Goal: Information Seeking & Learning: Check status

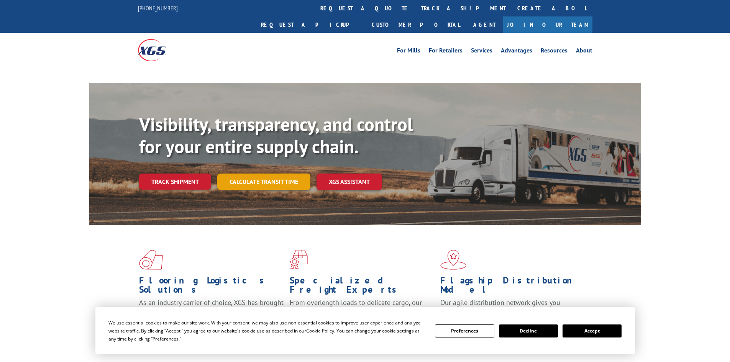
click at [280, 174] on link "Calculate transit time" at bounding box center [263, 182] width 93 height 16
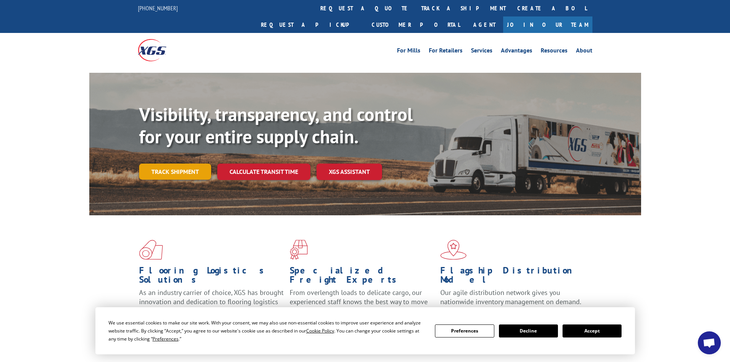
click at [190, 164] on link "Track shipment" at bounding box center [175, 172] width 72 height 16
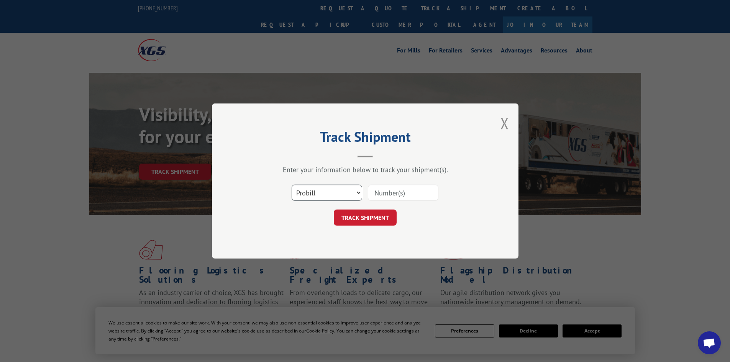
click at [311, 198] on select "Select category... Probill BOL PO" at bounding box center [327, 193] width 71 height 16
select select "bol"
click at [292, 185] on select "Select category... Probill BOL PO" at bounding box center [327, 193] width 71 height 16
click at [375, 194] on input at bounding box center [403, 193] width 71 height 16
paste input "7056032"
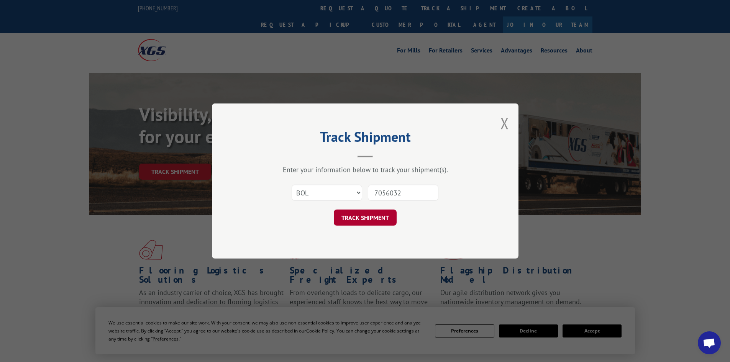
type input "7056032"
click at [378, 221] on button "TRACK SHIPMENT" at bounding box center [365, 218] width 63 height 16
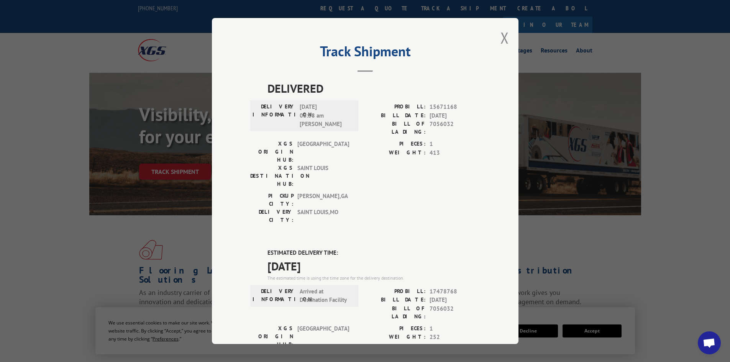
drag, startPoint x: 322, startPoint y: 215, endPoint x: 262, endPoint y: 204, distance: 60.4
click at [262, 204] on div "DELIVERED DELIVERY INFORMATION: [DATE] 08:38 am [PERSON_NAME]: 15671168 BILL DA…" at bounding box center [365, 312] width 230 height 465
copy div "ESTIMATED DELIVERY TIME: [DATE]"
click at [501, 37] on button "Close modal" at bounding box center [505, 38] width 8 height 20
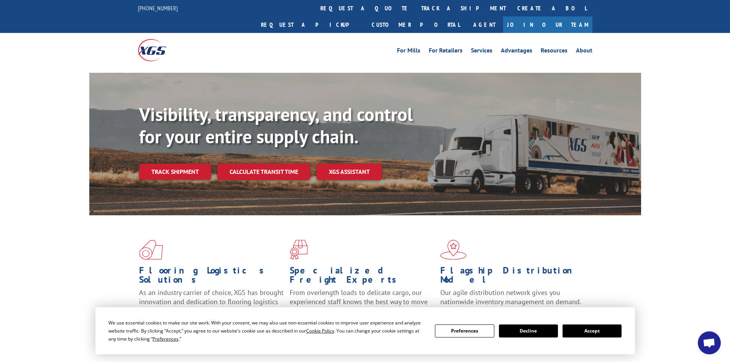
drag, startPoint x: 335, startPoint y: 7, endPoint x: 326, endPoint y: 11, distance: 10.5
click at [416, 7] on link "track a shipment" at bounding box center [464, 8] width 96 height 16
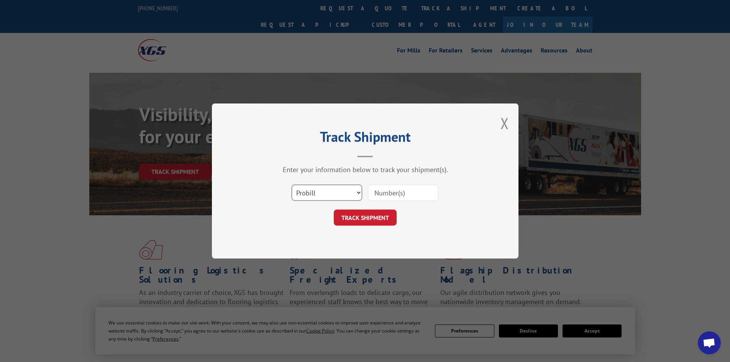
click at [320, 192] on select "Select category... Probill BOL PO" at bounding box center [327, 193] width 71 height 16
select select "bol"
click at [292, 185] on select "Select category... Probill BOL PO" at bounding box center [327, 193] width 71 height 16
click at [388, 192] on input at bounding box center [403, 193] width 71 height 16
paste input "7061939"
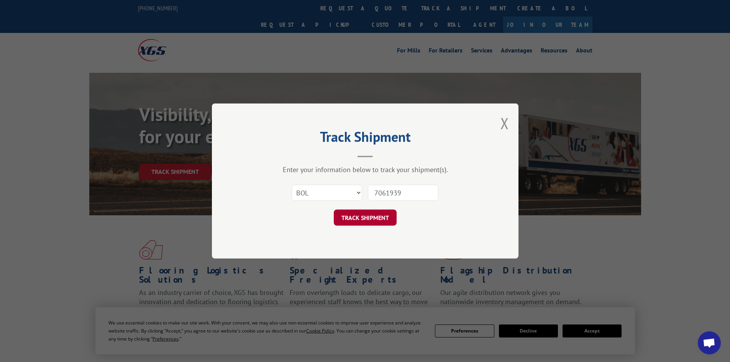
type input "7061939"
click at [371, 218] on button "TRACK SHIPMENT" at bounding box center [365, 218] width 63 height 16
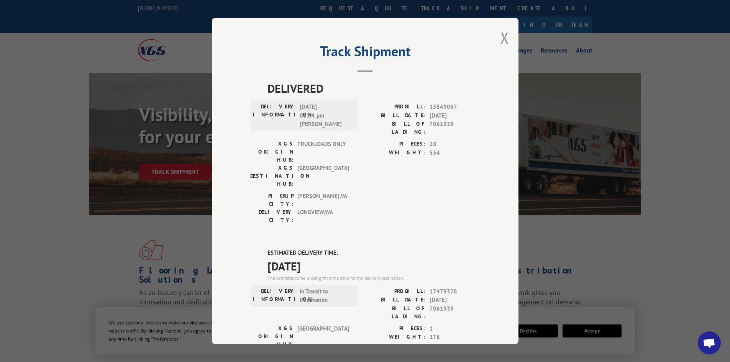
drag, startPoint x: 329, startPoint y: 219, endPoint x: 249, endPoint y: 204, distance: 82.0
click at [250, 204] on div "DELIVERED DELIVERY INFORMATION: [DATE] 06:34 pm [PERSON_NAME]: 15849067 BILL DA…" at bounding box center [365, 312] width 230 height 465
copy div "ESTIMATED DELIVERY TIME: [DATE]"
